Goal: Information Seeking & Learning: Find specific fact

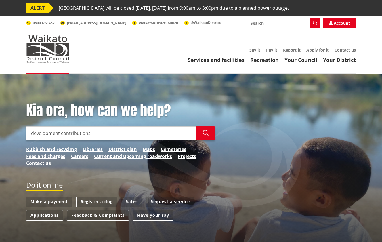
click at [108, 136] on input "development contributions" at bounding box center [111, 133] width 170 height 14
type input "development contributions calculater"
click at [208, 132] on button "Search" at bounding box center [205, 133] width 18 height 14
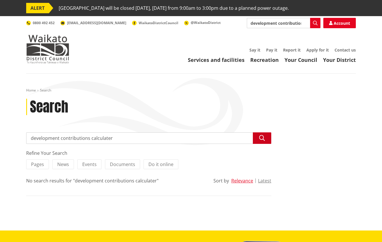
click at [266, 134] on button "Search" at bounding box center [262, 137] width 18 height 11
click at [262, 137] on icon "button" at bounding box center [262, 138] width 6 height 6
click at [40, 46] on img at bounding box center [47, 48] width 43 height 29
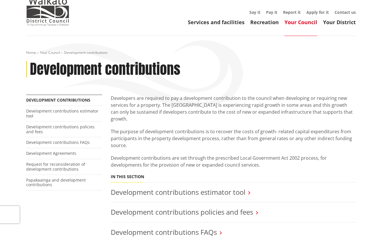
scroll to position [57, 0]
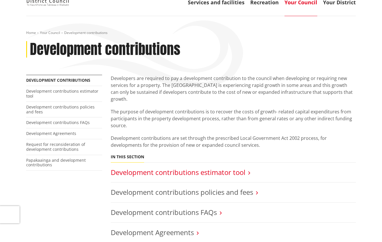
click at [204, 168] on link "Development contributions estimator tool" at bounding box center [178, 171] width 135 height 9
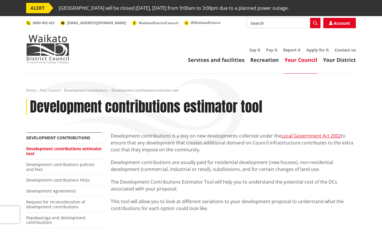
click at [281, 24] on input "Search" at bounding box center [284, 23] width 74 height 10
type input "building consent"
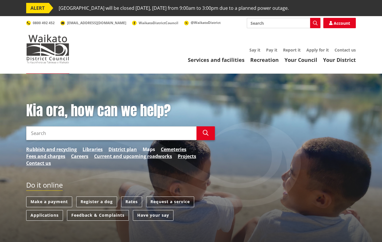
click at [145, 149] on link "Maps" at bounding box center [149, 149] width 12 height 7
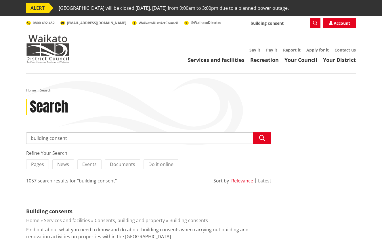
click at [89, 136] on input "building consent" at bounding box center [148, 137] width 245 height 11
type input "building consent fees"
click at [261, 139] on icon "button" at bounding box center [262, 138] width 6 height 6
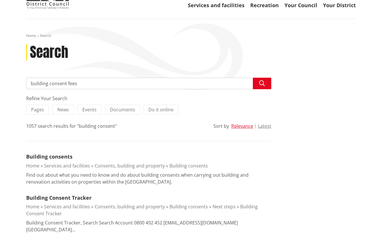
scroll to position [57, 0]
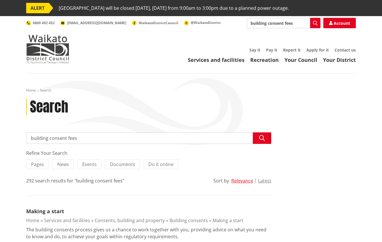
click at [86, 137] on input "building consent fees" at bounding box center [148, 137] width 245 height 11
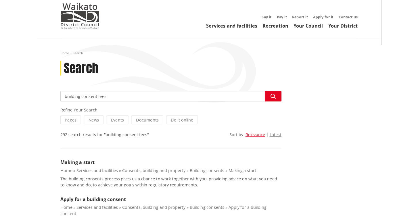
scroll to position [29, 0]
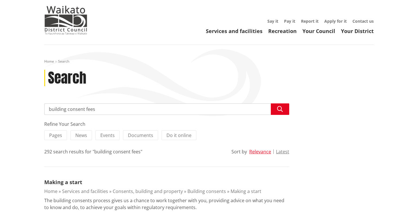
click at [201, 110] on input "building consent fees" at bounding box center [166, 108] width 245 height 11
click at [285, 105] on button "Search" at bounding box center [280, 108] width 18 height 11
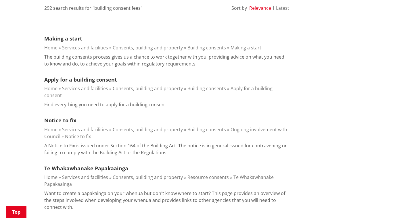
scroll to position [287, 0]
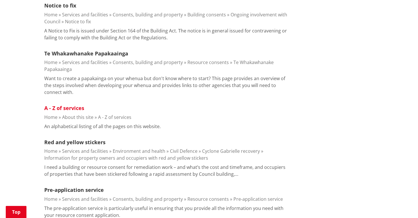
click at [75, 105] on link "A - Z of services" at bounding box center [64, 108] width 40 height 7
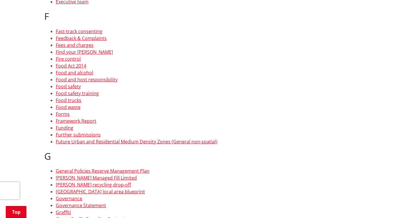
scroll to position [1207, 0]
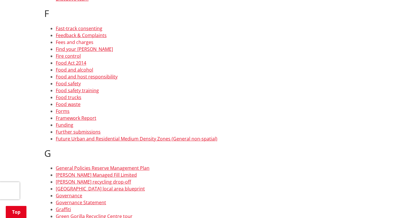
click at [72, 43] on link "Fees and charges" at bounding box center [75, 42] width 38 height 6
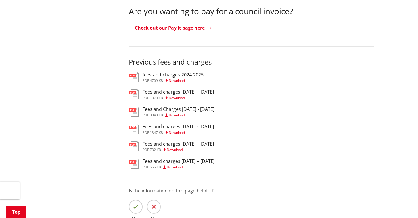
scroll to position [230, 0]
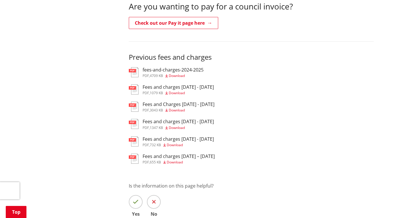
click at [183, 75] on span "Download" at bounding box center [177, 75] width 16 height 5
